Goal: Task Accomplishment & Management: Use online tool/utility

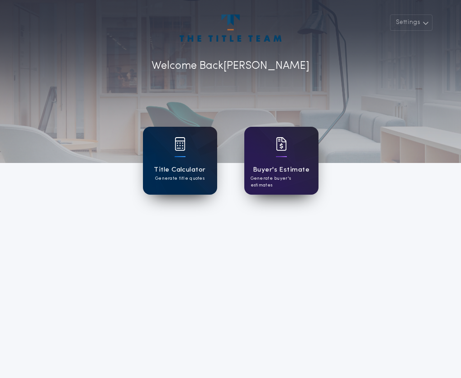
click at [177, 141] on img at bounding box center [180, 144] width 11 height 14
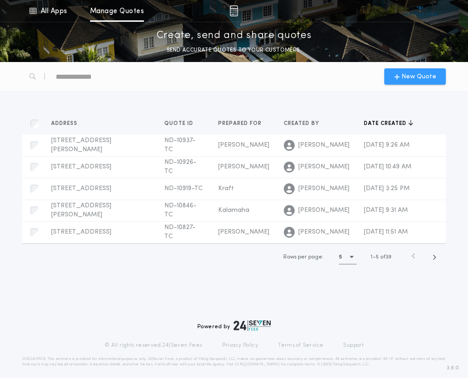
click at [411, 74] on span "New Quote" at bounding box center [418, 77] width 35 height 10
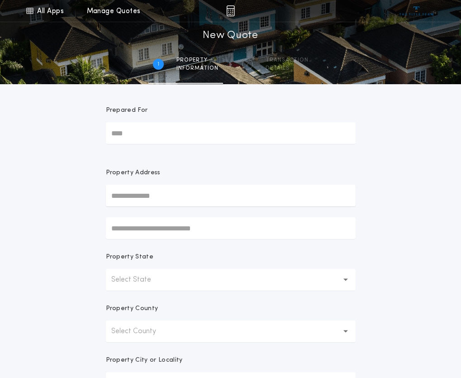
click at [198, 137] on input "Prepared For" at bounding box center [231, 133] width 250 height 22
type input "******"
click at [344, 279] on icon "button" at bounding box center [346, 279] width 5 height 3
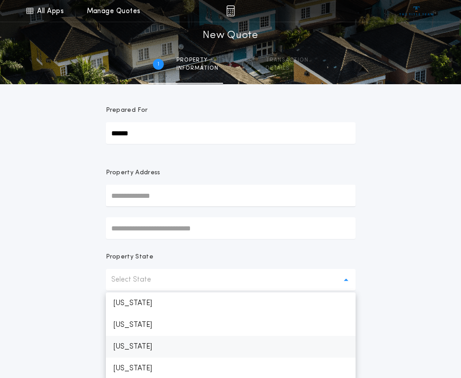
click at [144, 346] on p "[US_STATE]" at bounding box center [231, 347] width 250 height 22
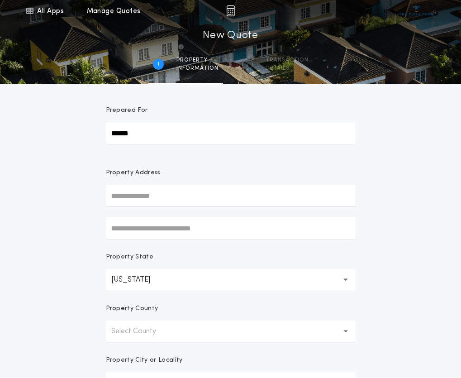
scroll to position [91, 0]
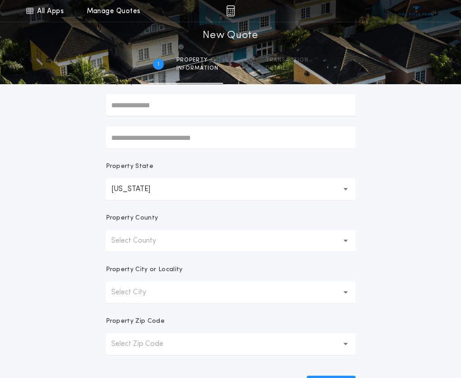
click at [342, 243] on button "Select County" at bounding box center [231, 241] width 250 height 22
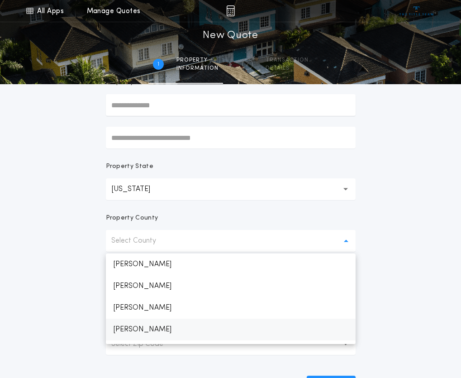
scroll to position [634, 0]
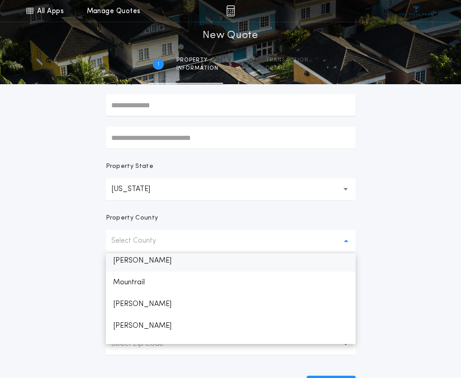
click at [146, 260] on p "[PERSON_NAME]" at bounding box center [231, 261] width 250 height 22
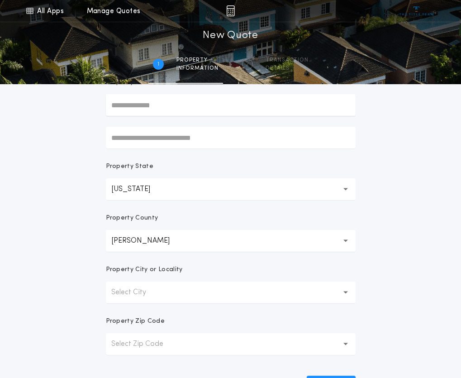
click at [430, 250] on div "All Apps Title Calculator Buyer's Estimate Menu All Apps Manage Quotes 1 /2 New…" at bounding box center [230, 167] width 461 height 517
click at [346, 291] on icon "button" at bounding box center [346, 292] width 5 height 3
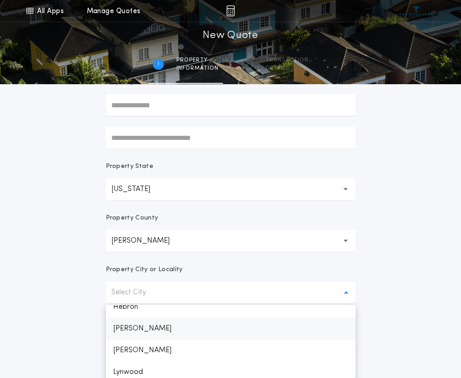
scroll to position [407, 0]
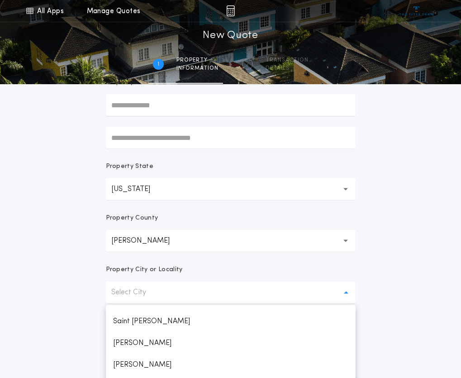
click at [161, 321] on p "Saint [PERSON_NAME]" at bounding box center [231, 321] width 250 height 22
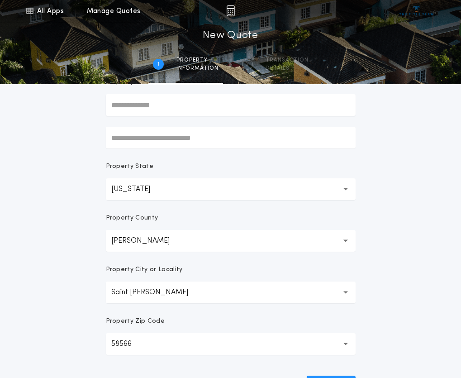
click at [417, 269] on div "**********" at bounding box center [230, 167] width 461 height 517
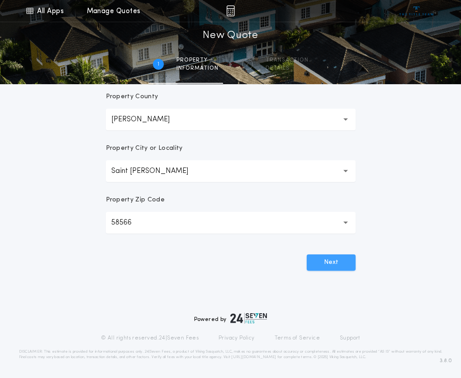
click at [331, 267] on button "Next" at bounding box center [331, 262] width 49 height 16
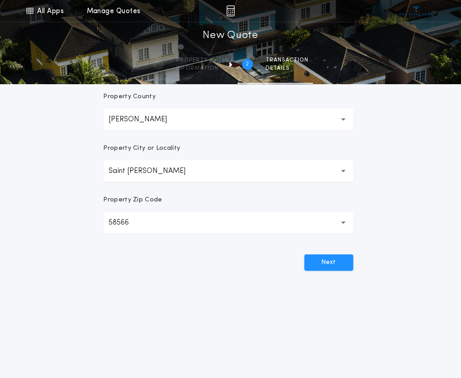
scroll to position [0, 0]
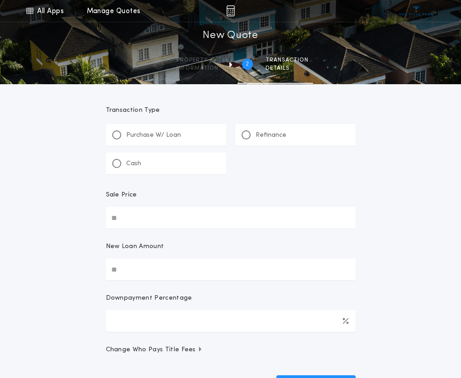
click at [260, 134] on p "Refinance" at bounding box center [271, 135] width 31 height 9
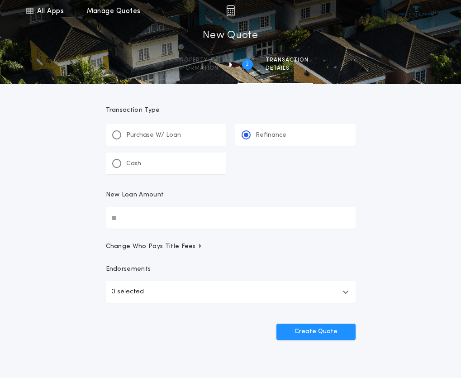
click at [186, 218] on input "New Loan Amount" at bounding box center [231, 218] width 250 height 22
type input "********"
click at [448, 218] on div "All Apps Title Calculator Buyer's Estimate Menu All Apps Manage Quotes 2 /2 New…" at bounding box center [230, 187] width 461 height 375
click at [309, 334] on button "Create Quote" at bounding box center [316, 332] width 79 height 16
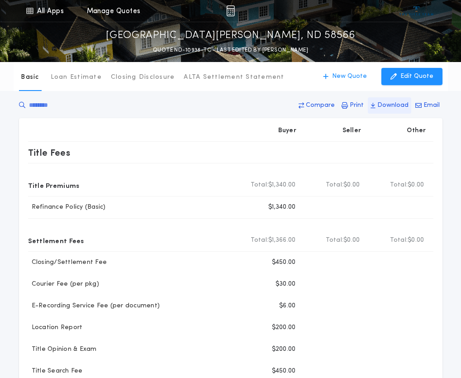
click at [395, 106] on p "Download" at bounding box center [392, 105] width 31 height 9
